Goal: Task Accomplishment & Management: Complete application form

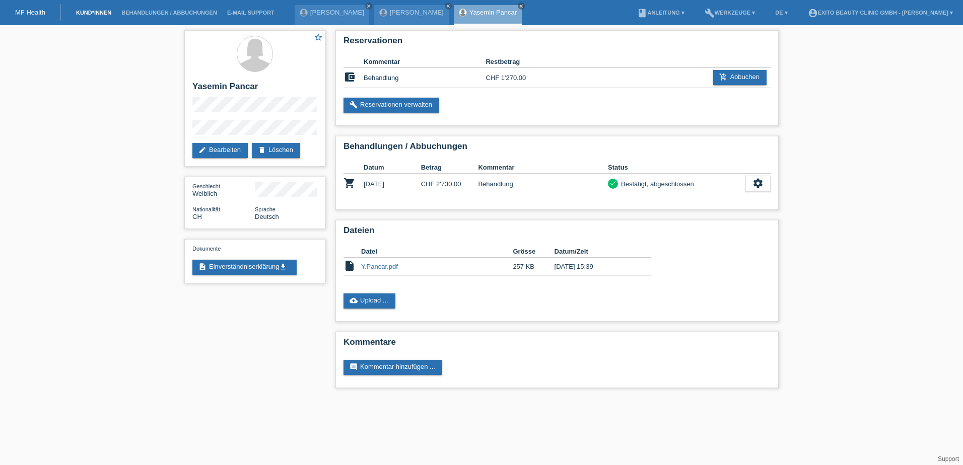
click at [97, 10] on link "Kund*innen" at bounding box center [93, 13] width 45 height 6
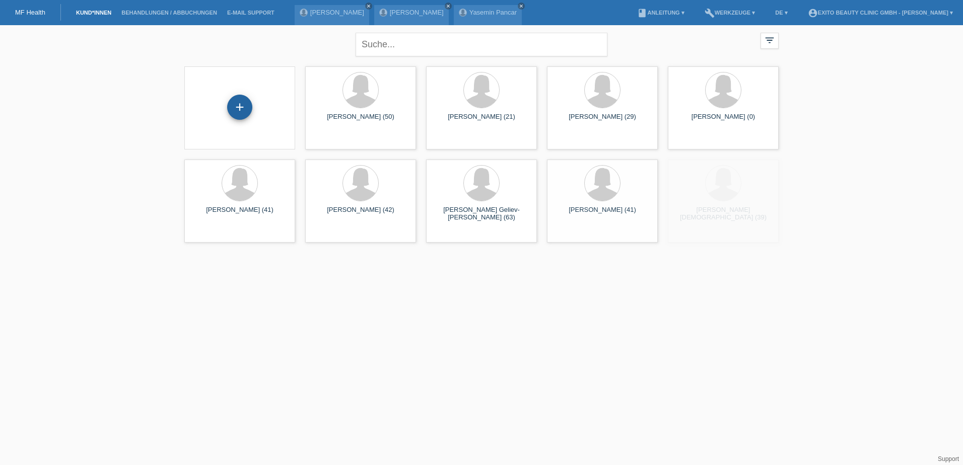
click at [241, 106] on div "+" at bounding box center [239, 107] width 25 height 25
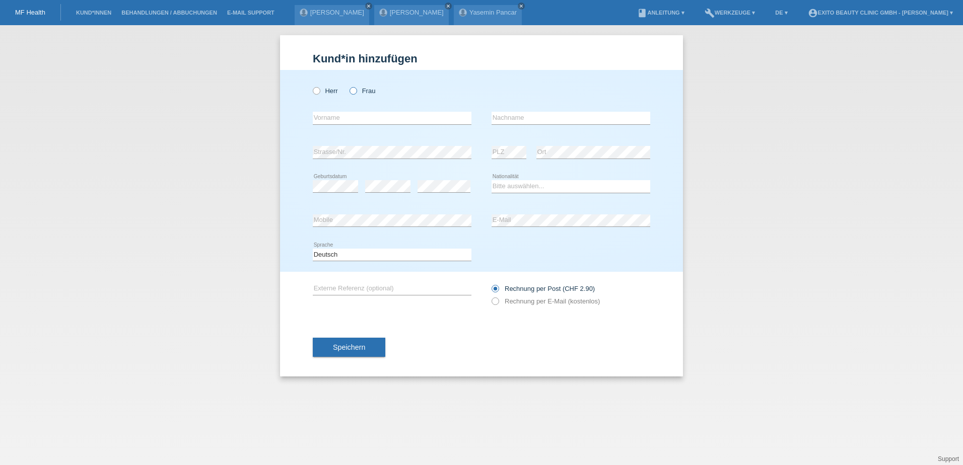
click at [348, 86] on icon at bounding box center [348, 86] width 0 height 0
click at [355, 92] on input "Frau" at bounding box center [352, 90] width 7 height 7
radio input "true"
click at [346, 120] on input "text" at bounding box center [392, 118] width 159 height 13
type input "[PERSON_NAME] [PERSON_NAME]"
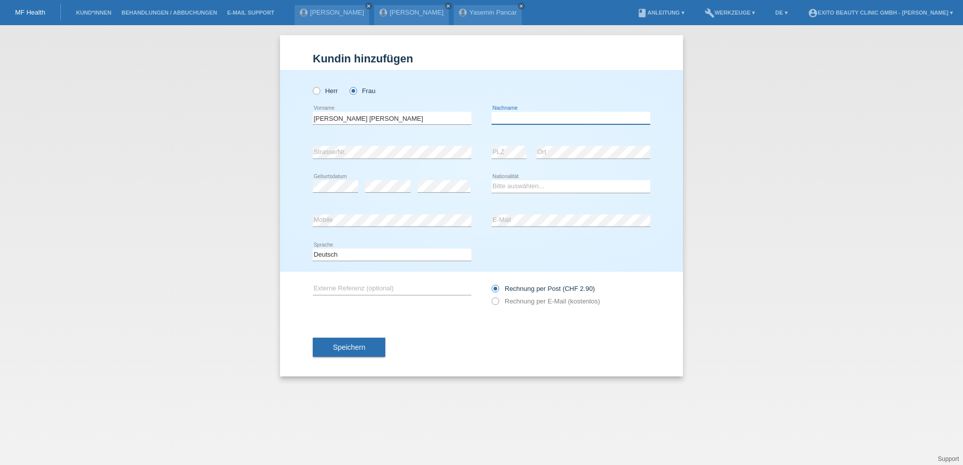
click at [515, 120] on input "text" at bounding box center [570, 118] width 159 height 13
type input "[PERSON_NAME]"
click at [501, 145] on div "error PLZ" at bounding box center [508, 152] width 35 height 34
click at [507, 184] on select "Bitte auswählen... Schweiz Deutschland Liechtenstein Österreich ------------ Af…" at bounding box center [570, 186] width 159 height 12
select select "MX"
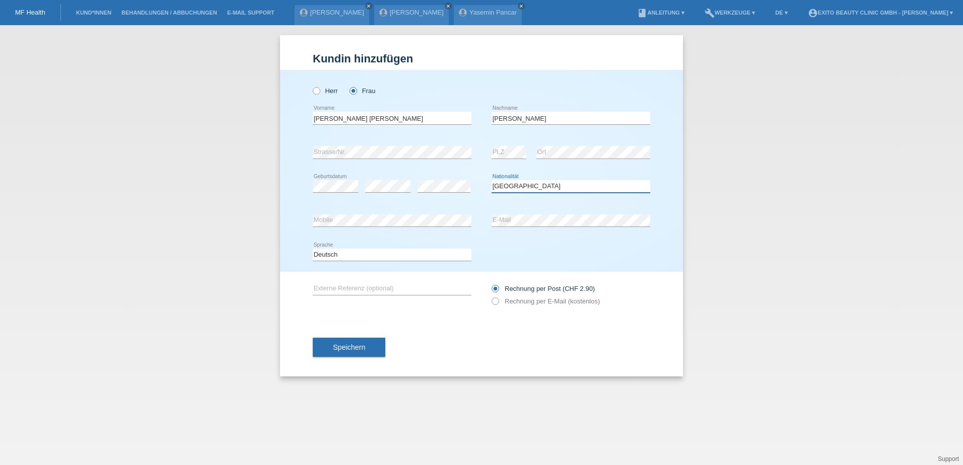
click at [491, 180] on select "Bitte auswählen... Schweiz Deutschland Liechtenstein Österreich ------------ Af…" at bounding box center [570, 186] width 159 height 12
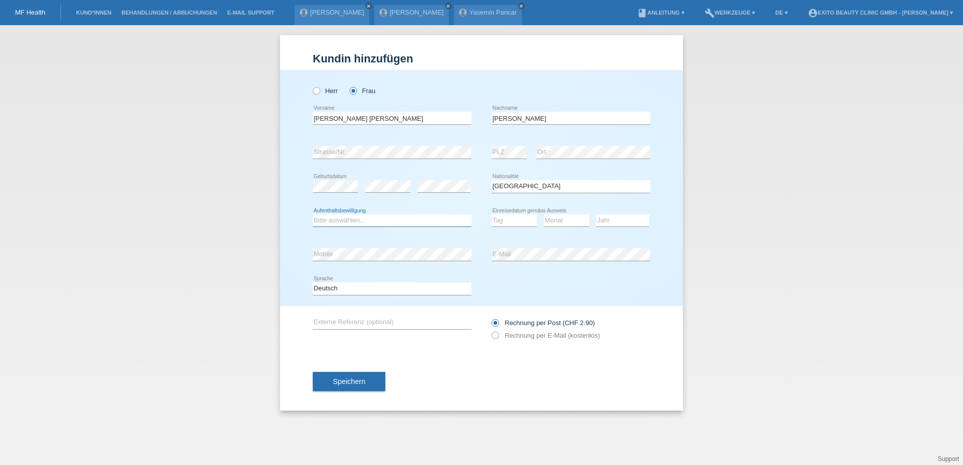
click at [362, 218] on select "Bitte auswählen... C B B - Flüchtlingsstatus Andere" at bounding box center [392, 220] width 159 height 12
select select "C"
click at [313, 214] on select "Bitte auswählen... C B B - Flüchtlingsstatus Andere" at bounding box center [392, 220] width 159 height 12
click at [502, 219] on select "Tag 01 02 03 04 05 06 07 08 09 10 11" at bounding box center [513, 220] width 45 height 12
select select "07"
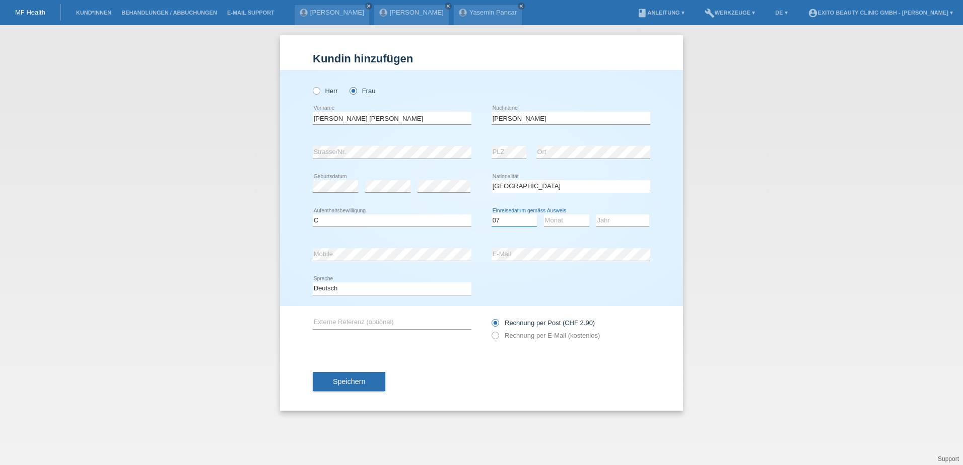
click at [491, 214] on select "Tag 01 02 03 04 05 06 07 08 09 10 11" at bounding box center [513, 220] width 45 height 12
click at [557, 219] on select "Monat 01 02 03 04 05 06 07 08 09 10 11" at bounding box center [566, 220] width 45 height 12
select select "12"
click at [544, 214] on select "Monat 01 02 03 04 05 06 07 08 09 10 11" at bounding box center [566, 220] width 45 height 12
click at [602, 219] on select "Jahr 2025 2024 2023 2022 2021 2020 2019 2018 2017 2016 2015 2014 2013 2012 2011…" at bounding box center [622, 220] width 53 height 12
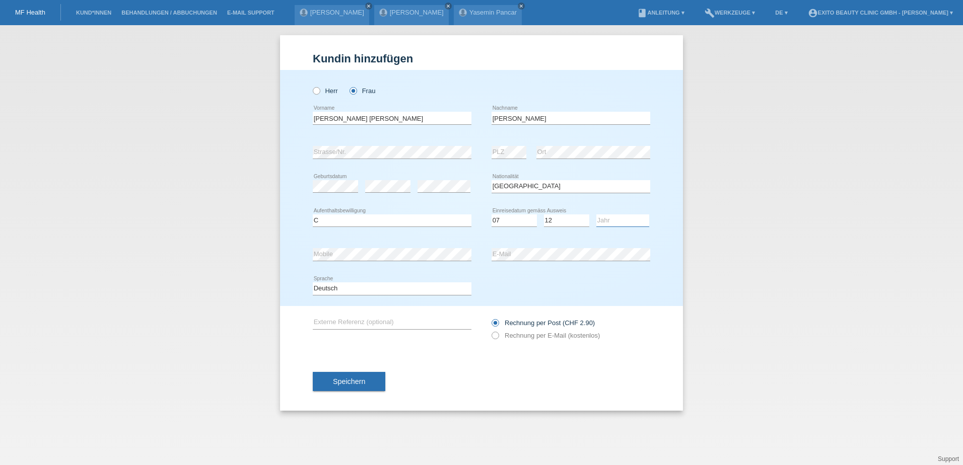
select select "2009"
click at [596, 214] on select "Jahr 2025 2024 2023 2022 2021 2020 2019 2018 2017 2016 2015 2014 2013 2012 2011…" at bounding box center [622, 220] width 53 height 12
click at [519, 336] on label "Rechnung per E-Mail (kostenlos)" at bounding box center [545, 336] width 108 height 8
click at [498, 336] on input "Rechnung per E-Mail (kostenlos)" at bounding box center [494, 338] width 7 height 13
radio input "true"
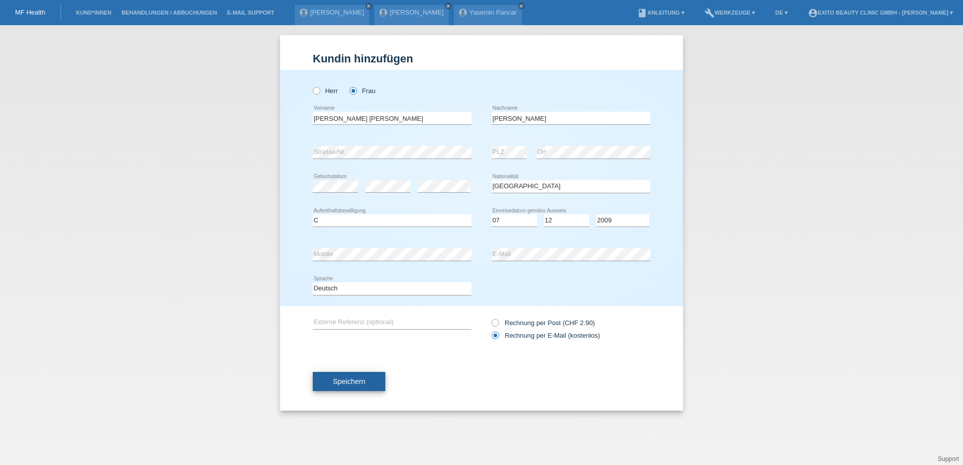
click at [341, 382] on span "Speichern" at bounding box center [349, 382] width 32 height 8
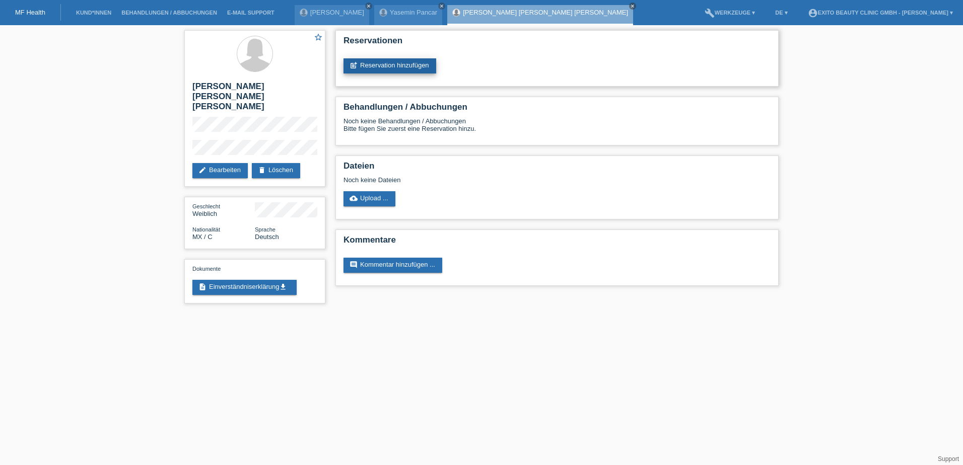
click at [403, 67] on link "post_add Reservation hinzufügen" at bounding box center [389, 65] width 93 height 15
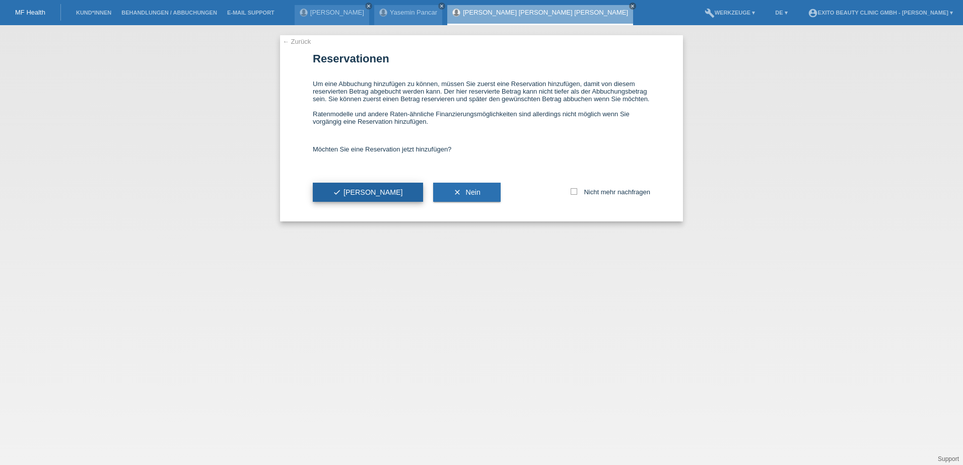
click at [346, 193] on span "check Ja" at bounding box center [368, 192] width 70 height 8
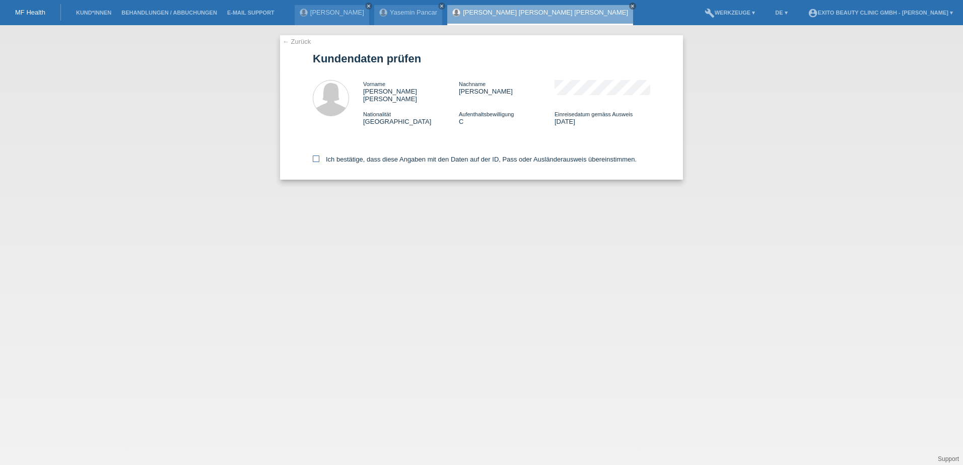
click at [315, 156] on icon at bounding box center [316, 159] width 7 height 7
click at [315, 156] on input "Ich bestätige, dass diese Angaben mit den Daten auf der ID, Pass oder Ausländer…" at bounding box center [316, 159] width 7 height 7
checkbox input "true"
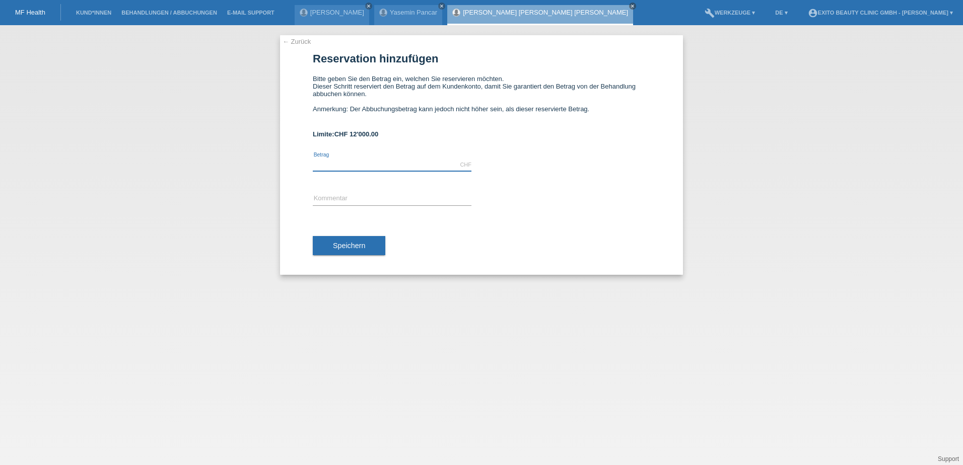
click at [395, 161] on input "text" at bounding box center [392, 165] width 159 height 13
type input "5500.00"
click at [350, 202] on input "text" at bounding box center [392, 199] width 159 height 13
type input "Behandlung"
click at [350, 249] on span "Speichern" at bounding box center [349, 246] width 32 height 8
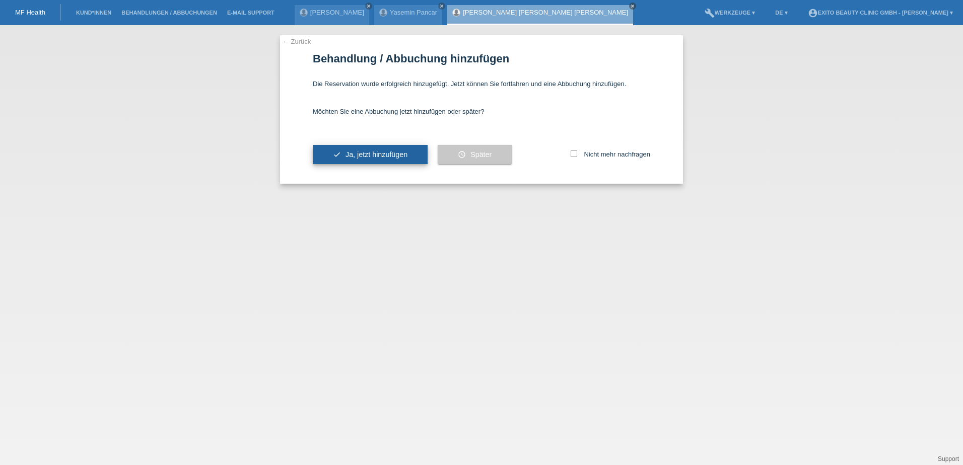
click at [365, 159] on button "check Ja, jetzt hinzufügen" at bounding box center [370, 154] width 115 height 19
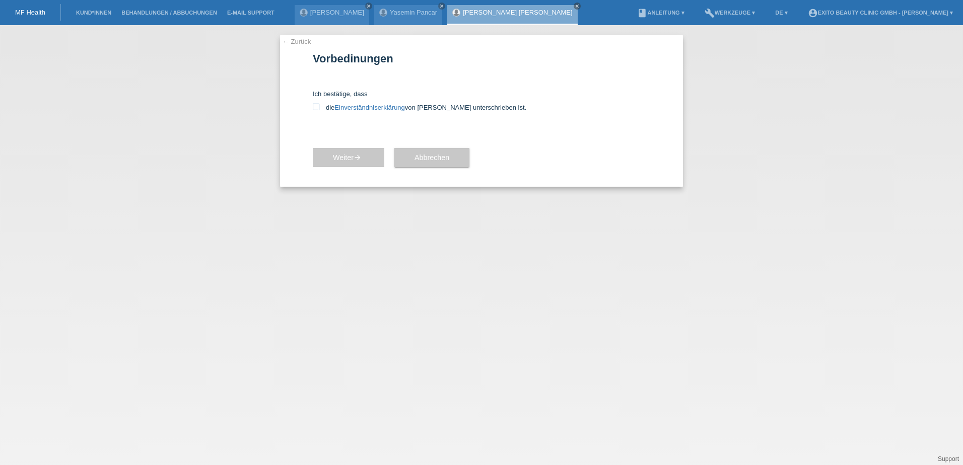
click at [317, 107] on icon at bounding box center [316, 107] width 7 height 7
click at [317, 107] on input "die Einverständniserklärung von der Kundin unterschrieben ist." at bounding box center [316, 107] width 7 height 7
checkbox input "true"
click at [348, 159] on span "Weiter arrow_forward" at bounding box center [348, 158] width 31 height 8
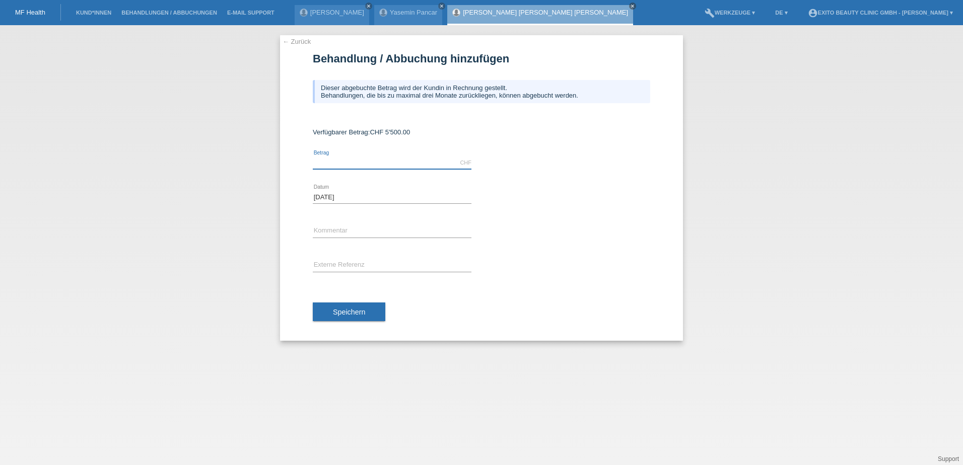
click at [348, 158] on input "text" at bounding box center [392, 163] width 159 height 13
type input "5500.00"
click at [343, 232] on input "text" at bounding box center [392, 231] width 159 height 13
type input "Behandlung"
click at [349, 261] on input "text" at bounding box center [392, 265] width 159 height 13
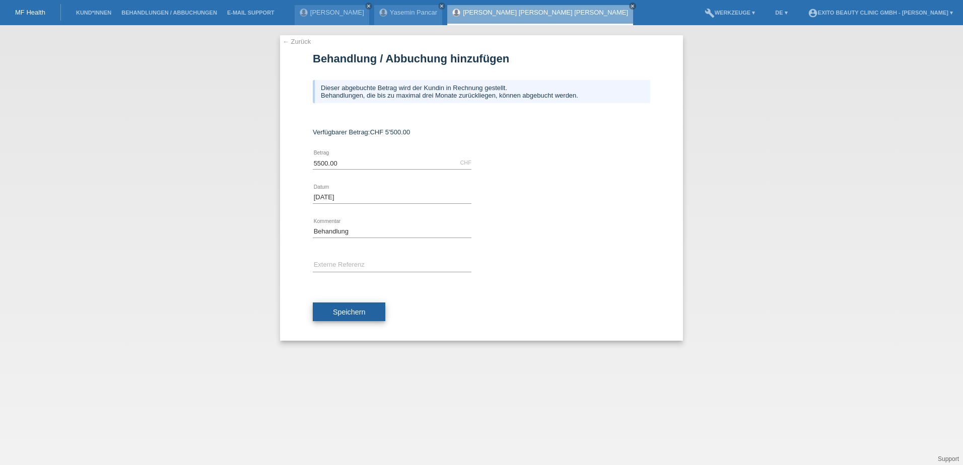
click at [357, 310] on span "Speichern" at bounding box center [349, 312] width 32 height 8
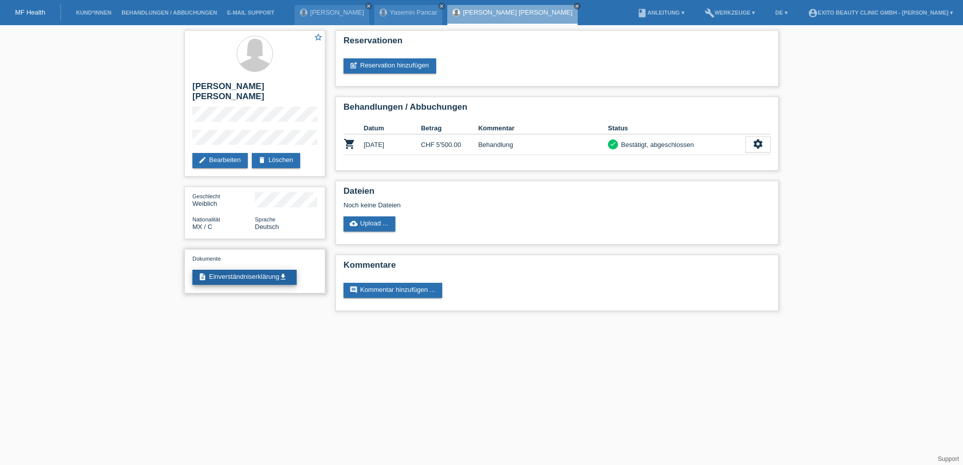
click at [250, 270] on link "description Einverständniserklärung get_app" at bounding box center [244, 277] width 104 height 15
click at [757, 146] on icon "settings" at bounding box center [757, 143] width 11 height 11
click at [762, 143] on icon "settings" at bounding box center [757, 143] width 11 height 11
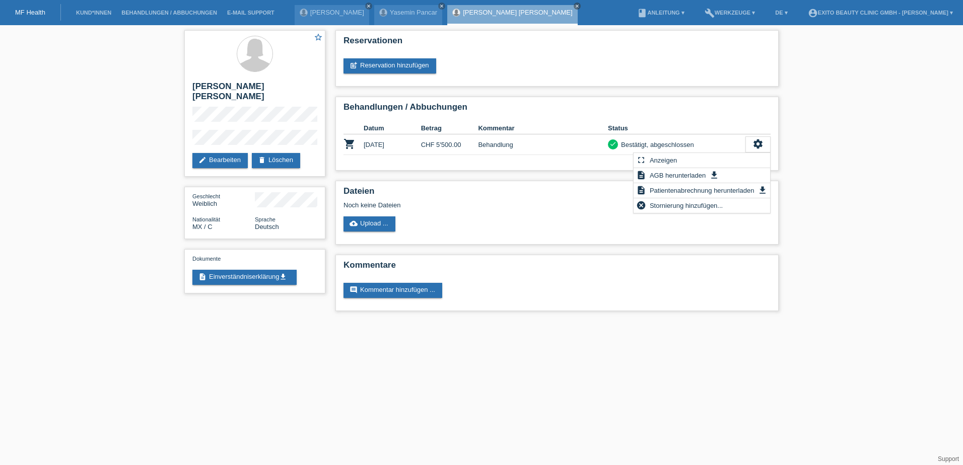
click at [797, 113] on div "star_border [PERSON_NAME] [PERSON_NAME] edit Bearbeiten delete Löschen Geschlec…" at bounding box center [481, 173] width 963 height 296
